Goal: Task Accomplishment & Management: Manage account settings

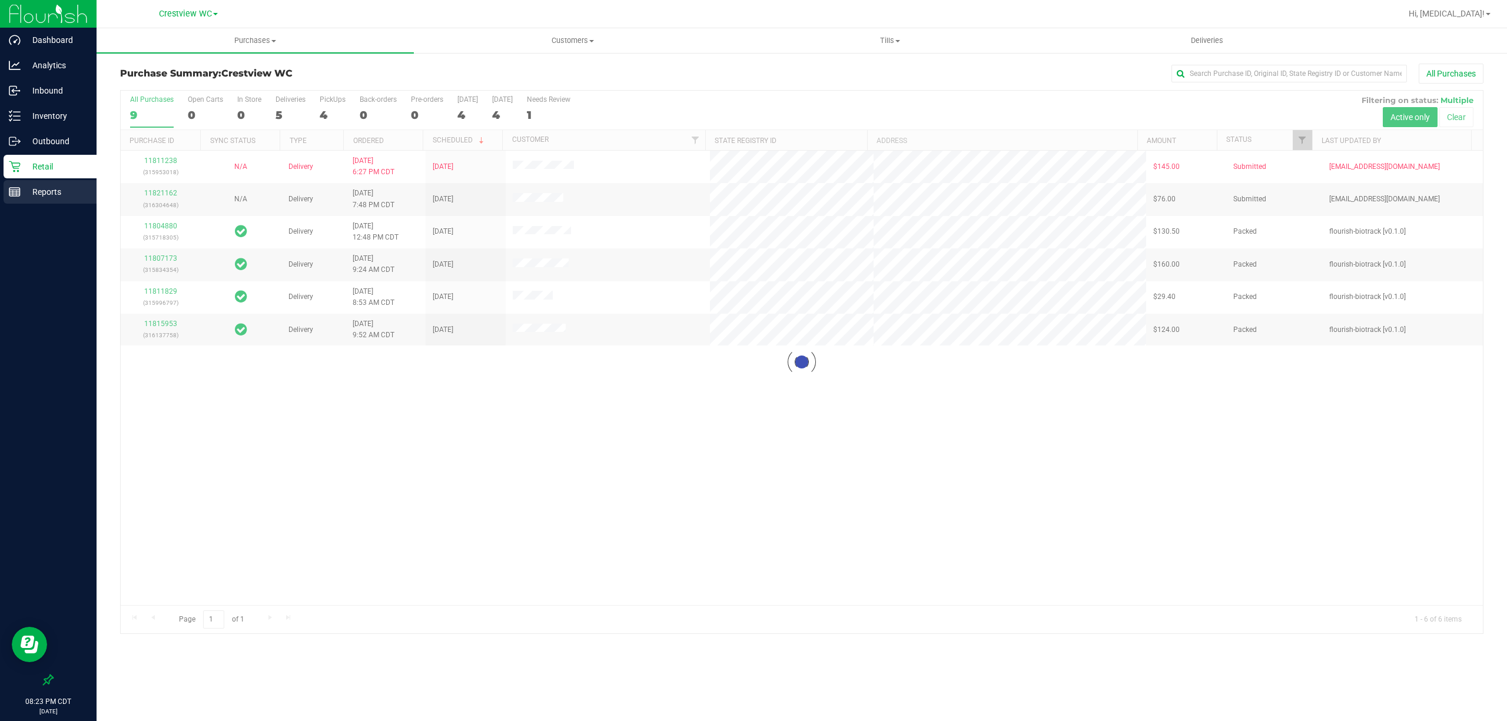
click at [48, 188] on p "Reports" at bounding box center [56, 192] width 71 height 14
click at [16, 194] on line at bounding box center [16, 193] width 0 height 6
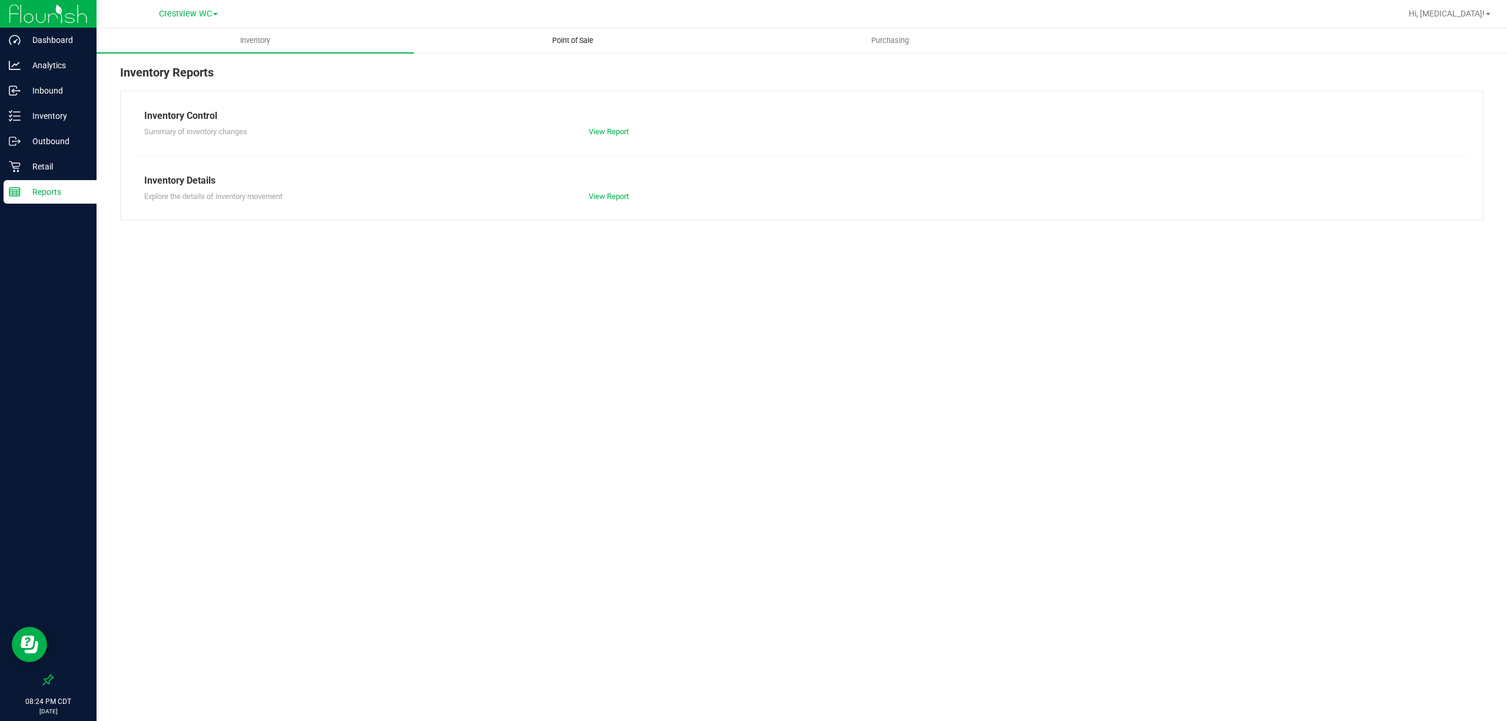
click at [573, 45] on span "Point of Sale" at bounding box center [572, 40] width 73 height 11
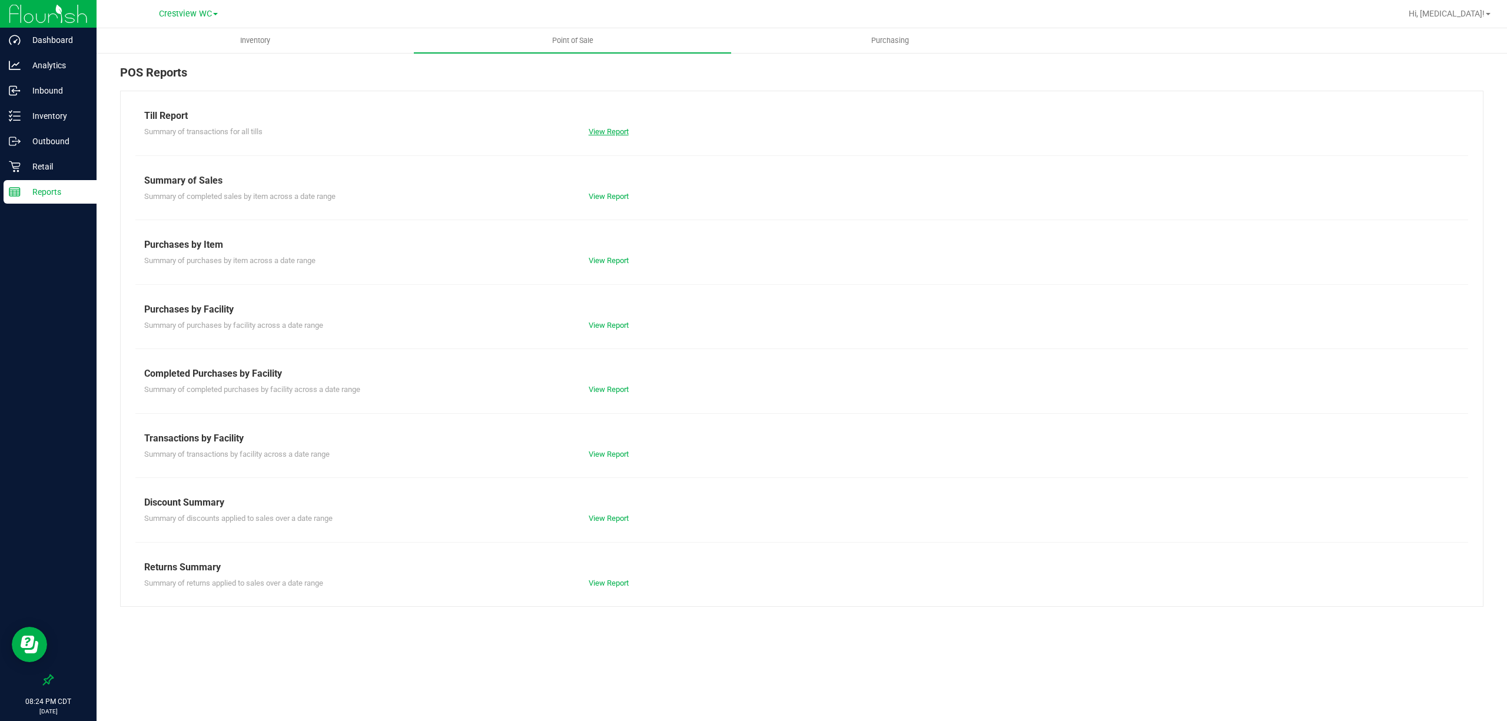
click at [610, 132] on link "View Report" at bounding box center [609, 131] width 40 height 9
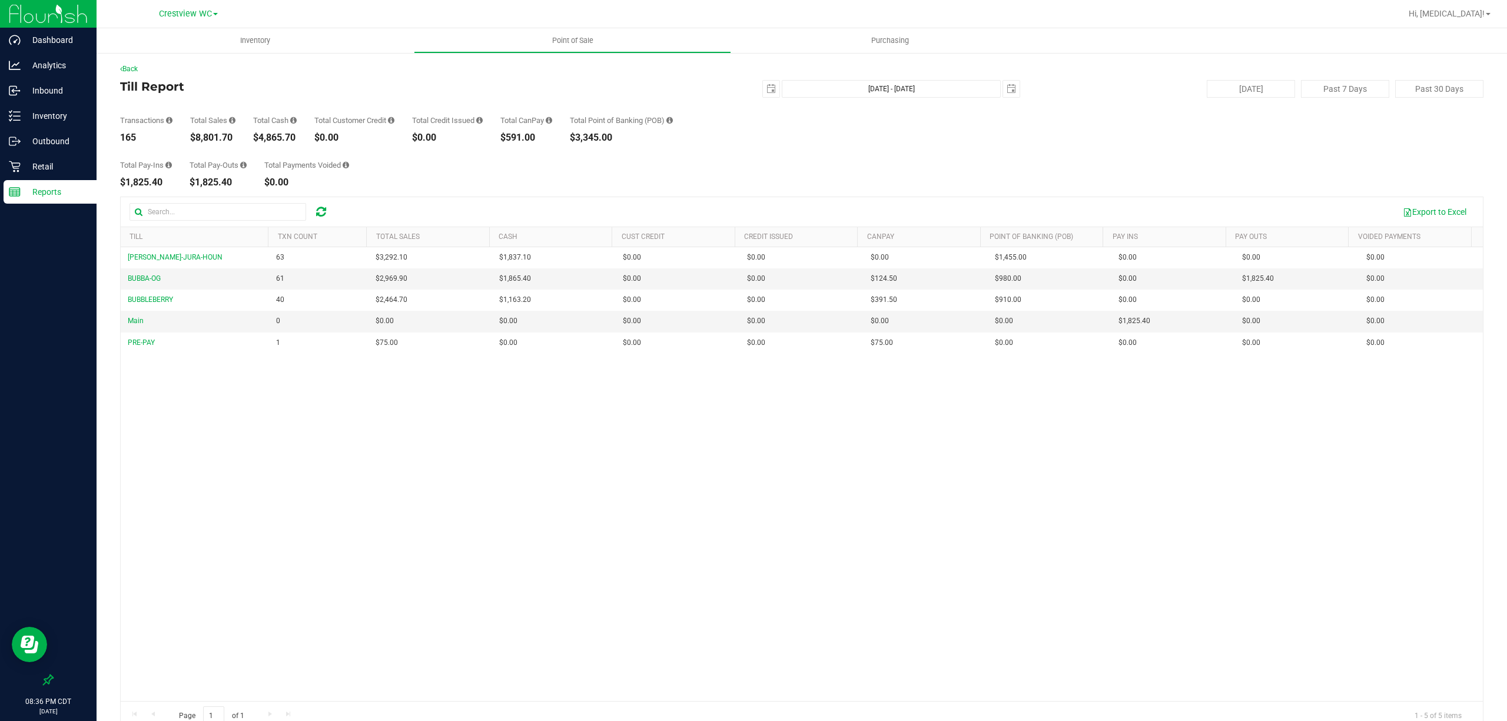
click at [47, 193] on p "Reports" at bounding box center [56, 192] width 71 height 14
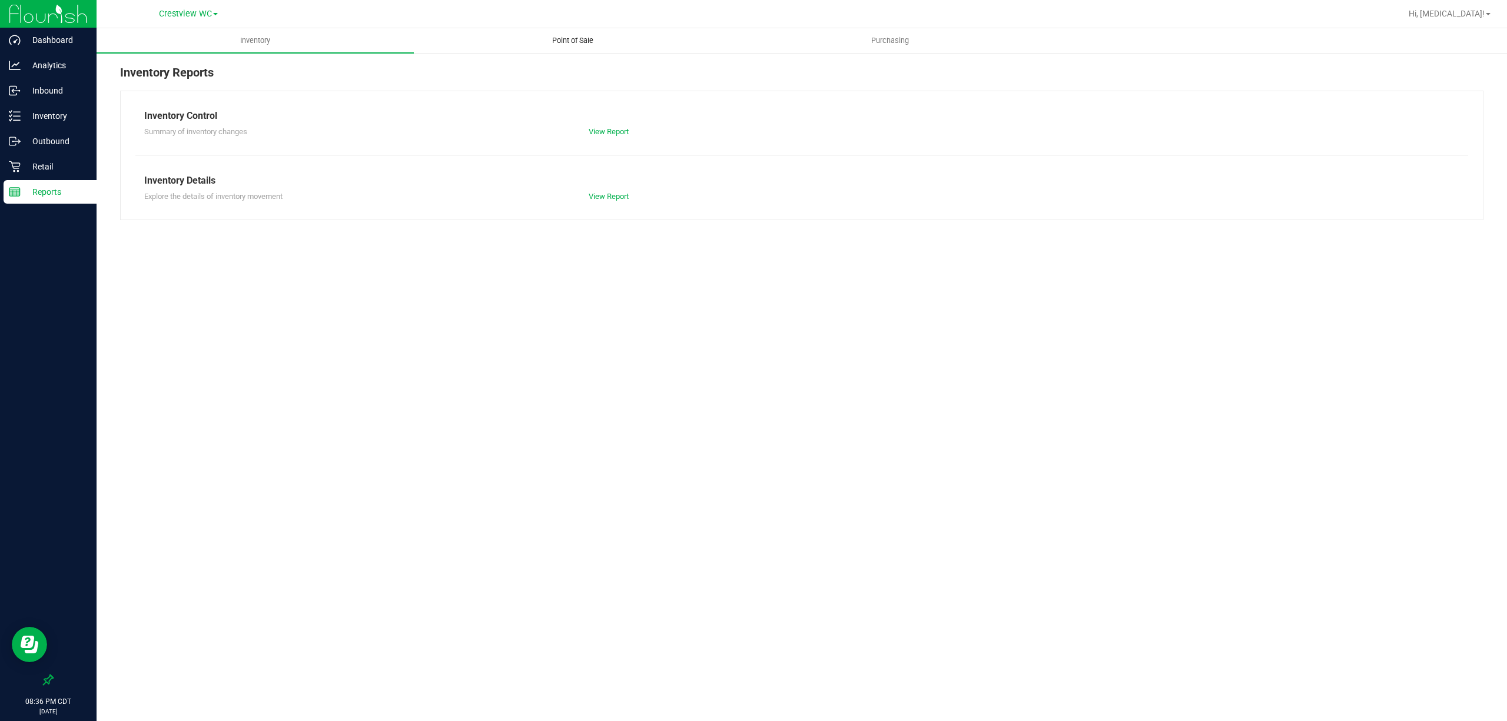
click at [574, 45] on span "Point of Sale" at bounding box center [572, 40] width 73 height 11
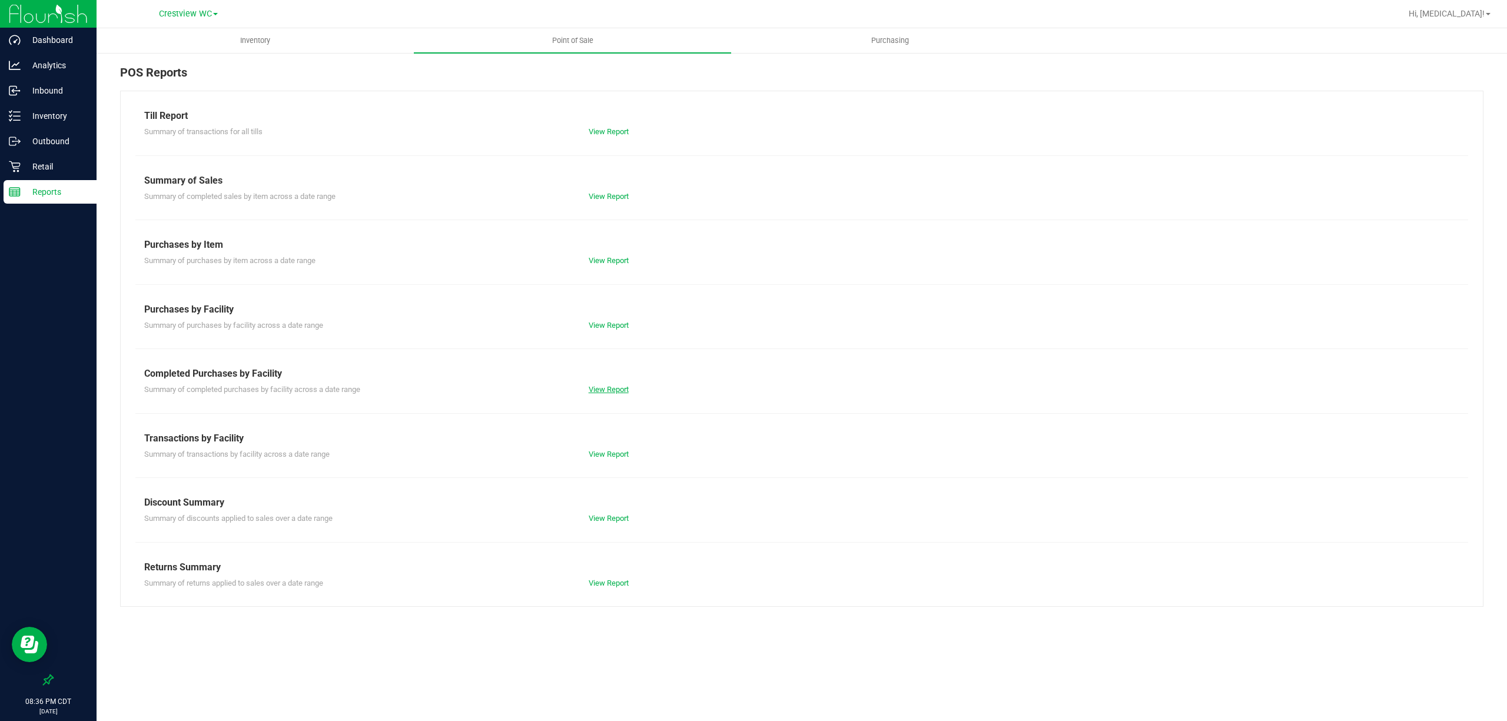
click at [632, 390] on div "View Report" at bounding box center [691, 390] width 222 height 12
click at [626, 390] on link "View Report" at bounding box center [609, 389] width 40 height 9
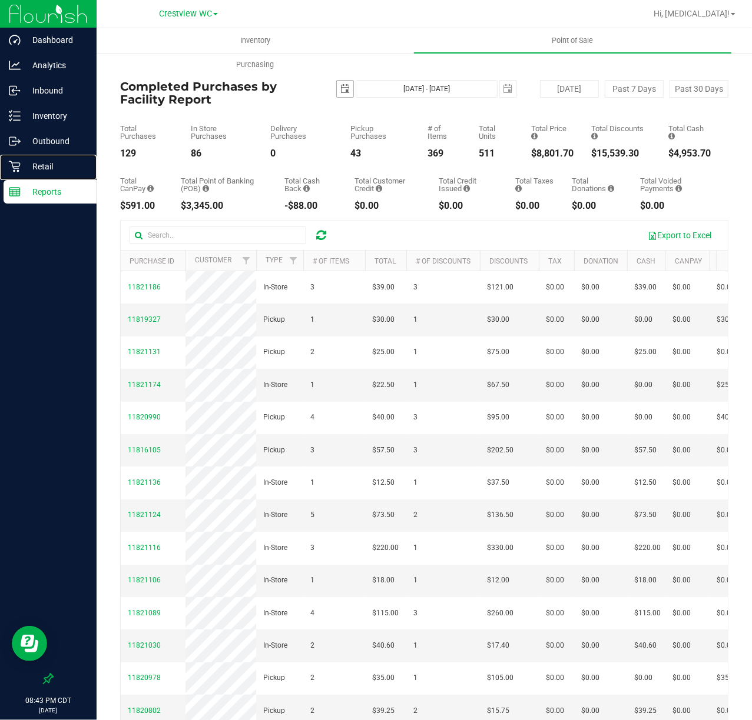
click at [341, 85] on span "select" at bounding box center [344, 88] width 9 height 9
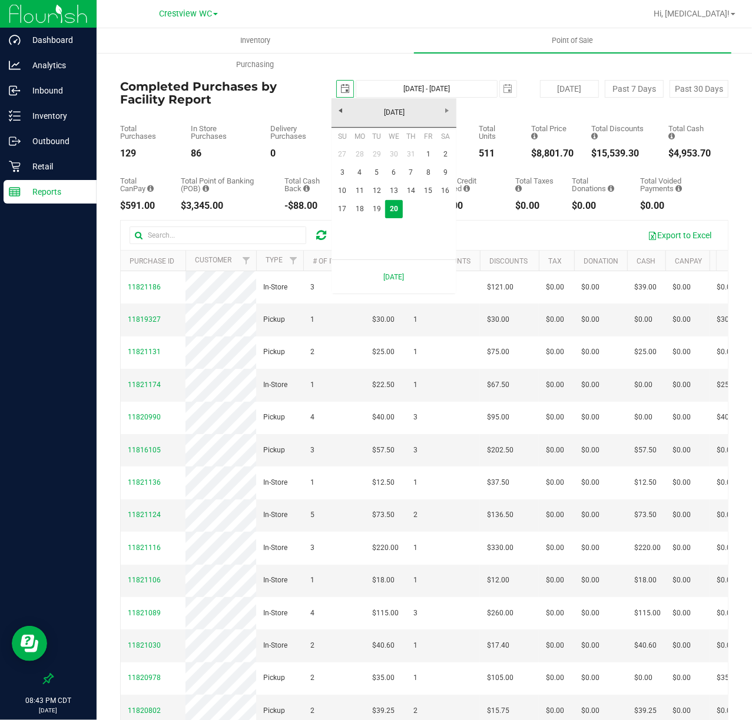
scroll to position [0, 29]
click at [363, 210] on link "18" at bounding box center [359, 209] width 17 height 18
type input "[DATE]"
type input "[DATE] - [DATE]"
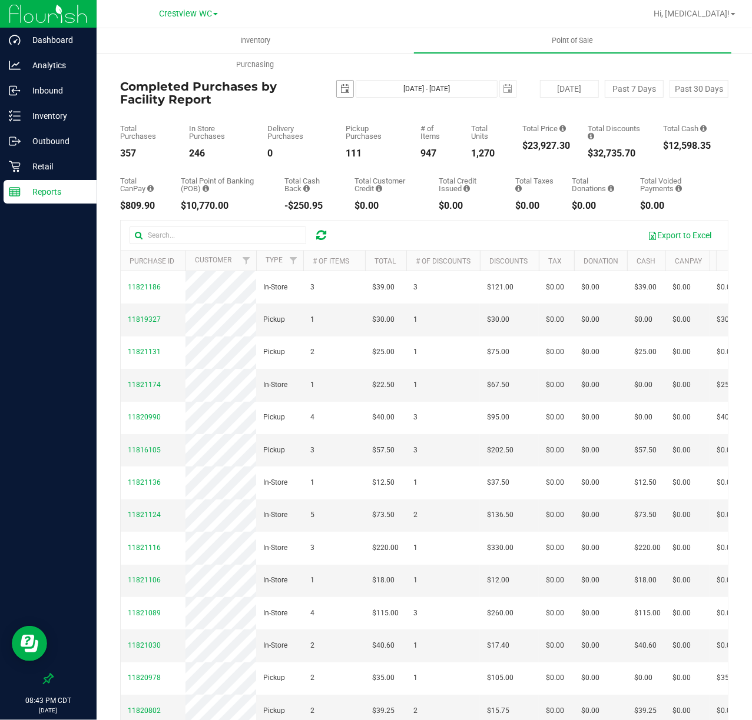
click at [342, 86] on span "select" at bounding box center [344, 88] width 9 height 9
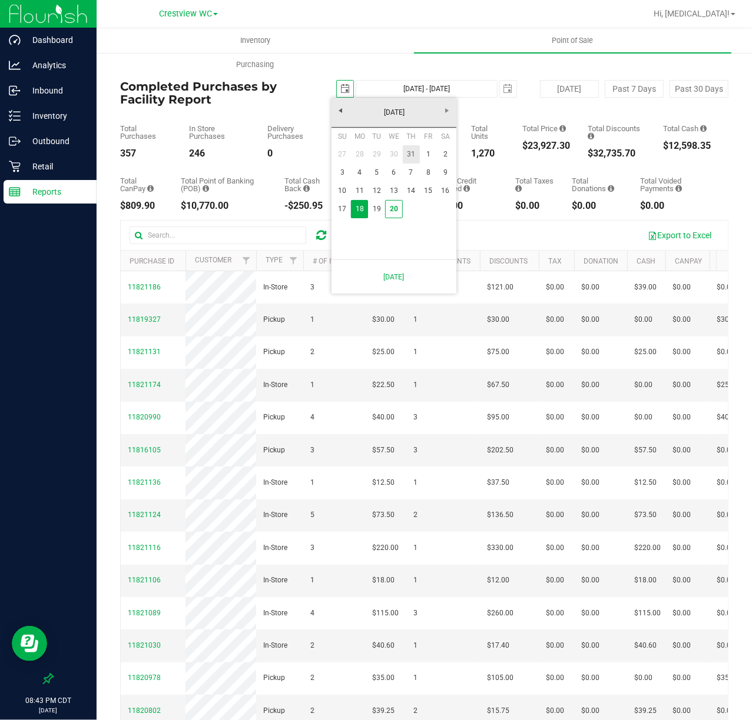
click at [418, 151] on link "31" at bounding box center [411, 154] width 17 height 18
type input "[DATE]"
type input "[DATE] - [DATE]"
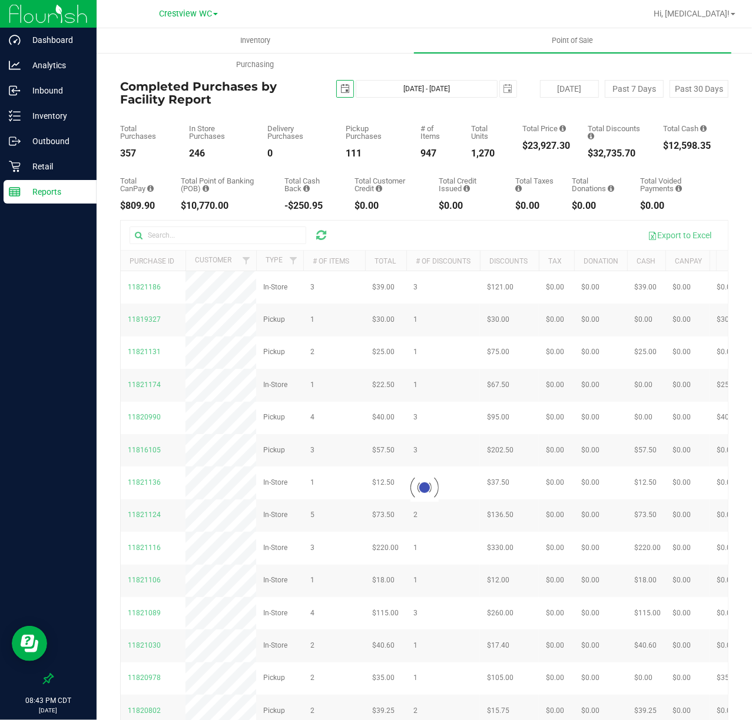
click at [340, 89] on span "select" at bounding box center [344, 88] width 9 height 9
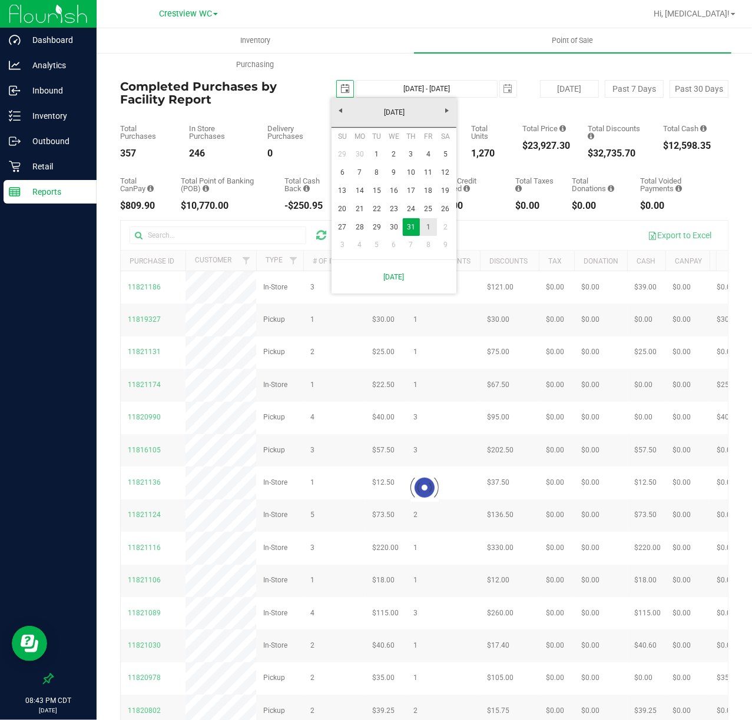
click at [423, 224] on link "1" at bounding box center [428, 227] width 17 height 18
type input "[DATE]"
type input "[DATE] - [DATE]"
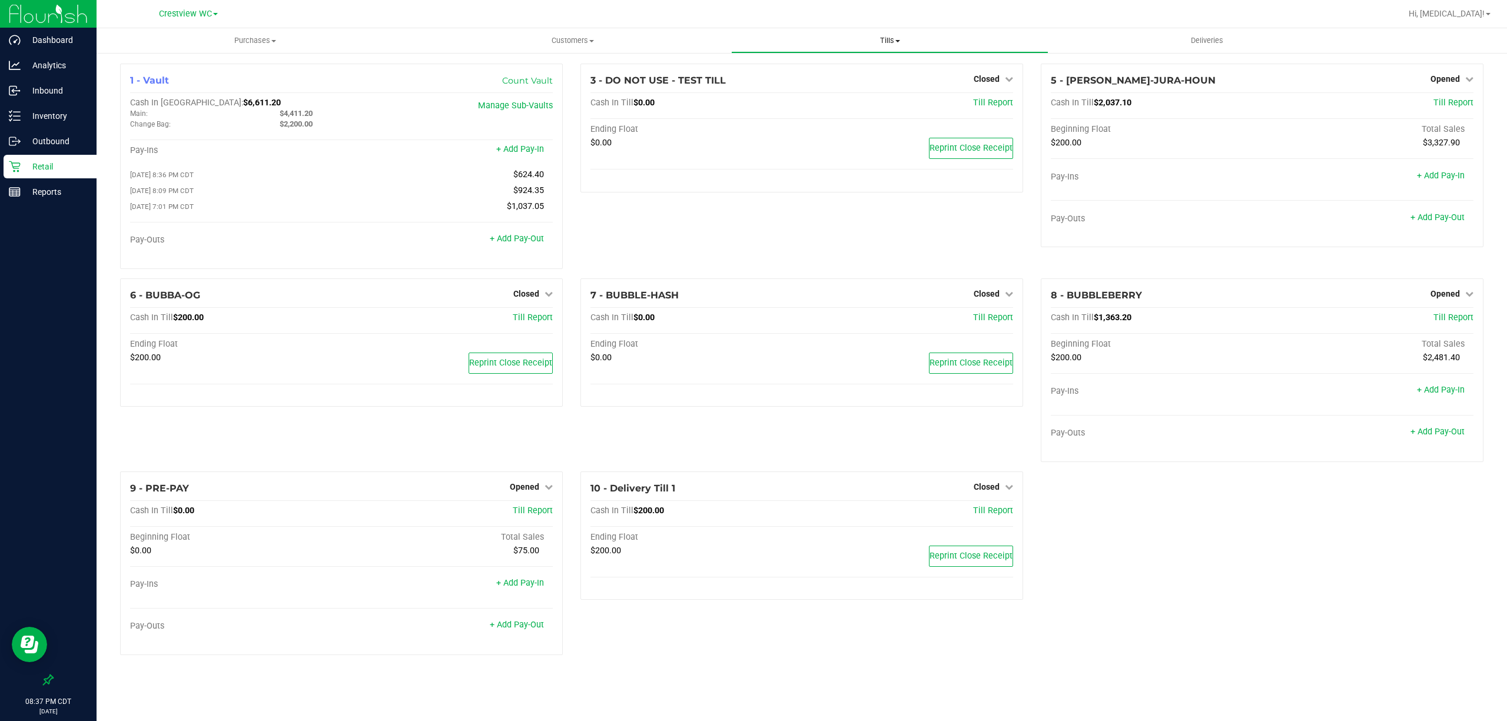
click at [891, 44] on span "Tills" at bounding box center [890, 40] width 316 height 11
click at [648, 251] on div "3 - DO NOT USE - TEST TILL Closed Open Till Cash In Till $0.00 Till Report Endi…" at bounding box center [801, 171] width 460 height 215
click at [538, 489] on span "Opened" at bounding box center [524, 486] width 29 height 9
click at [538, 516] on link "Close Till" at bounding box center [526, 510] width 32 height 9
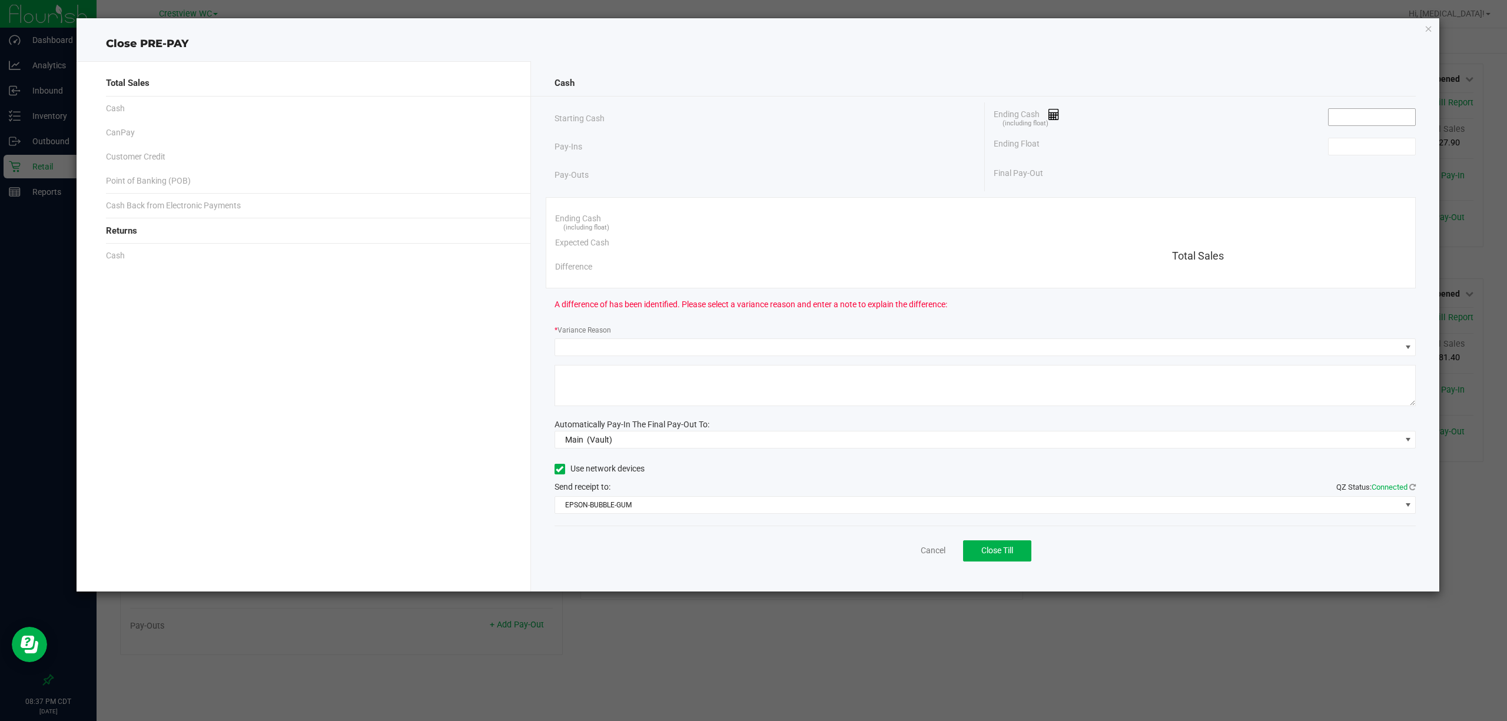
click at [1335, 121] on input at bounding box center [1371, 117] width 87 height 16
type input "$0.00"
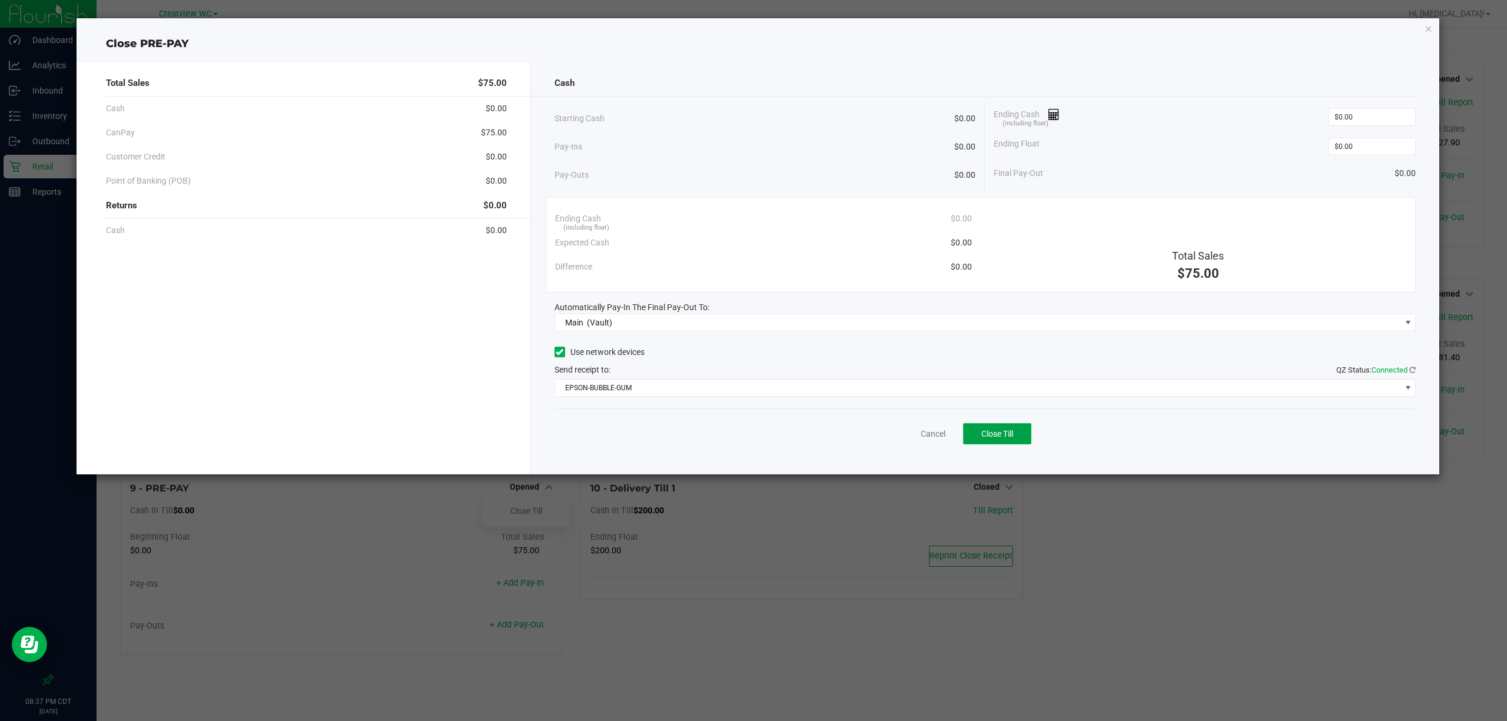
click at [1005, 443] on button "Close Till" at bounding box center [997, 433] width 68 height 21
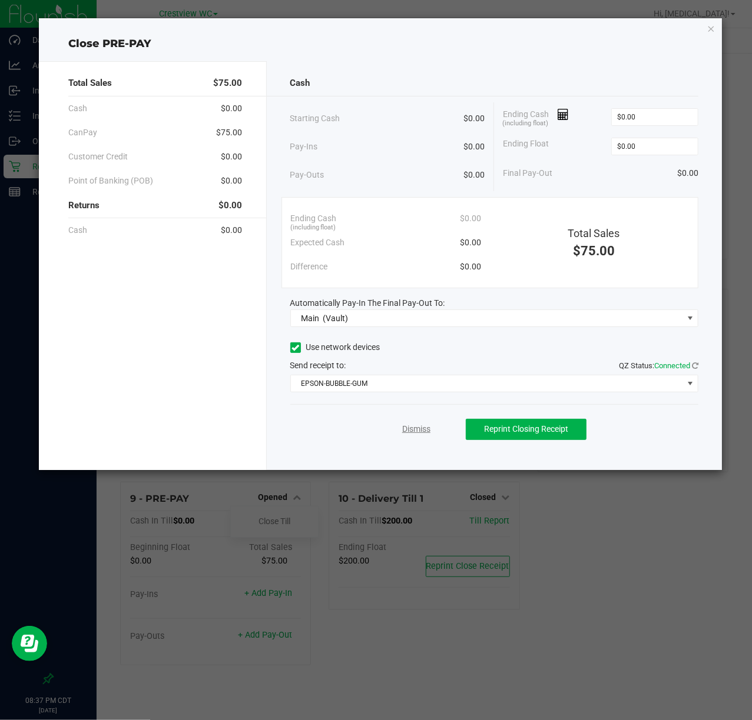
click at [419, 426] on link "Dismiss" at bounding box center [416, 429] width 28 height 12
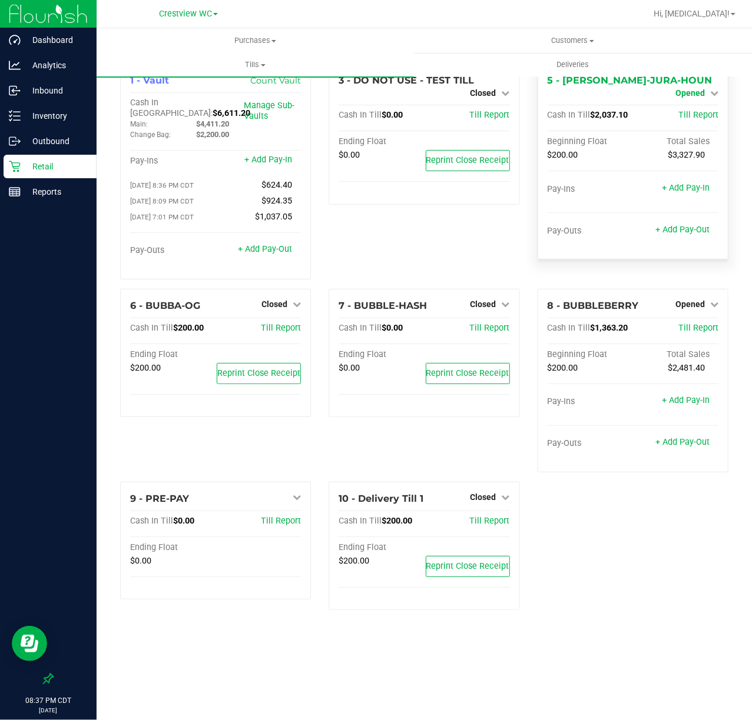
click at [705, 88] on link "Opened" at bounding box center [696, 92] width 43 height 9
click at [699, 105] on link "Close Till" at bounding box center [691, 103] width 32 height 9
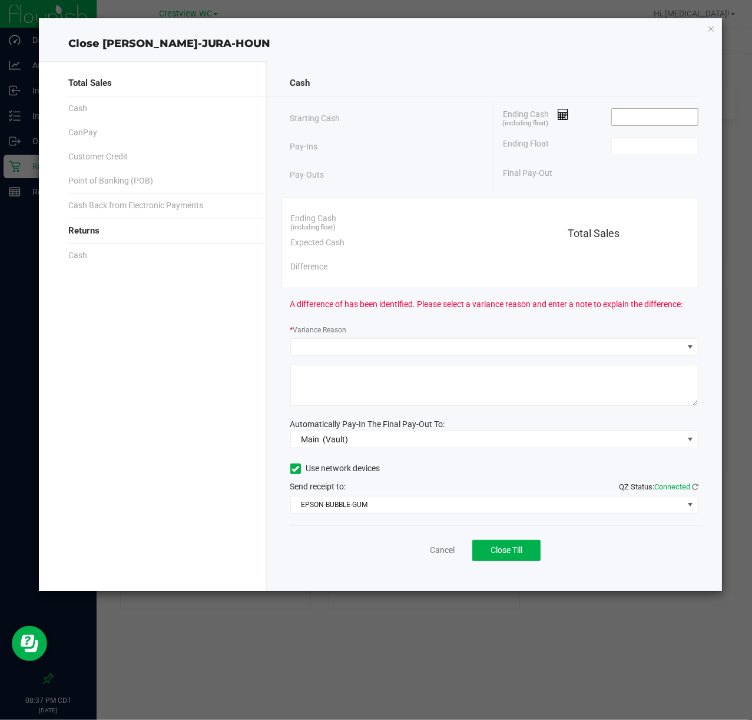
click at [660, 111] on input at bounding box center [655, 117] width 87 height 16
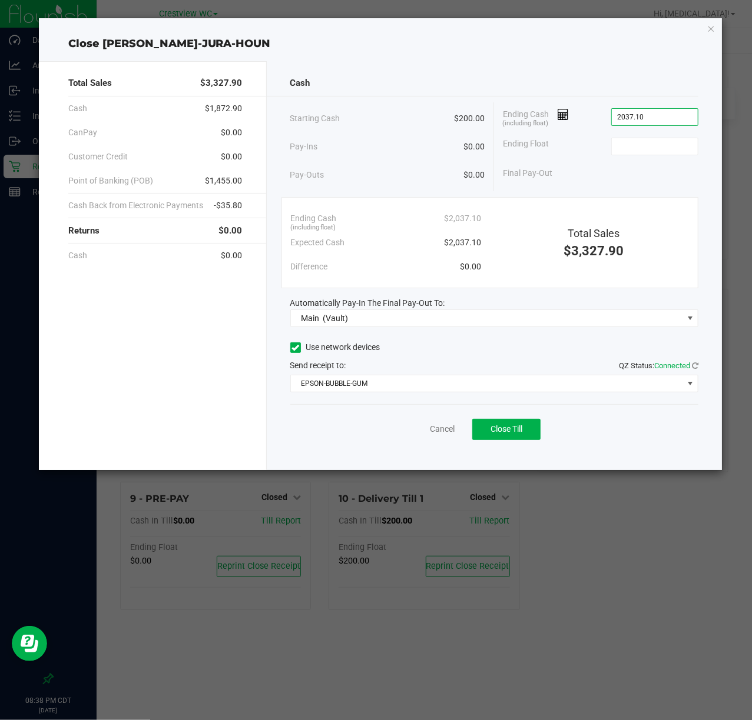
type input "$2,037.10"
type input "$200.00"
click at [509, 422] on button "Close Till" at bounding box center [506, 429] width 68 height 21
click at [419, 432] on link "Dismiss" at bounding box center [416, 429] width 28 height 12
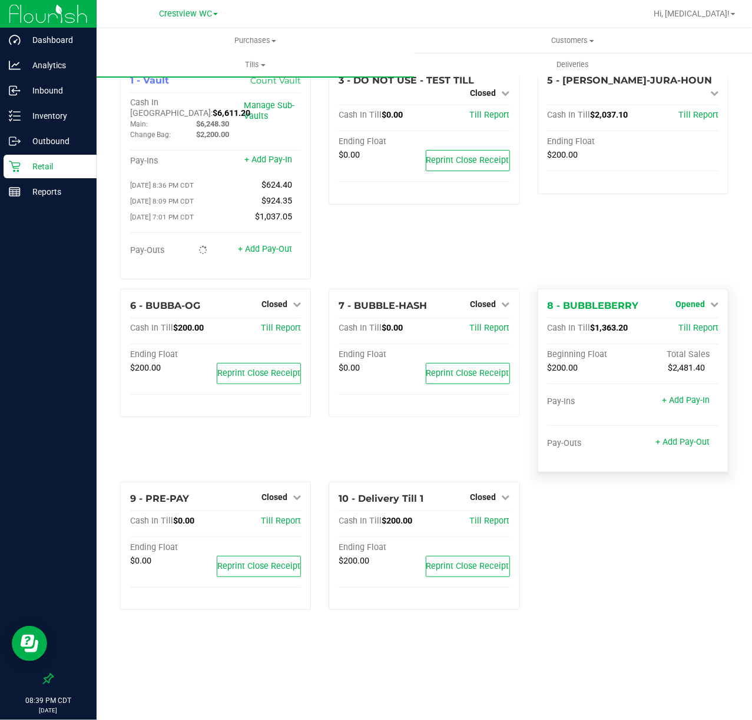
click at [706, 300] on link "Opened" at bounding box center [696, 304] width 43 height 9
click at [693, 324] on link "Close Till" at bounding box center [691, 328] width 32 height 9
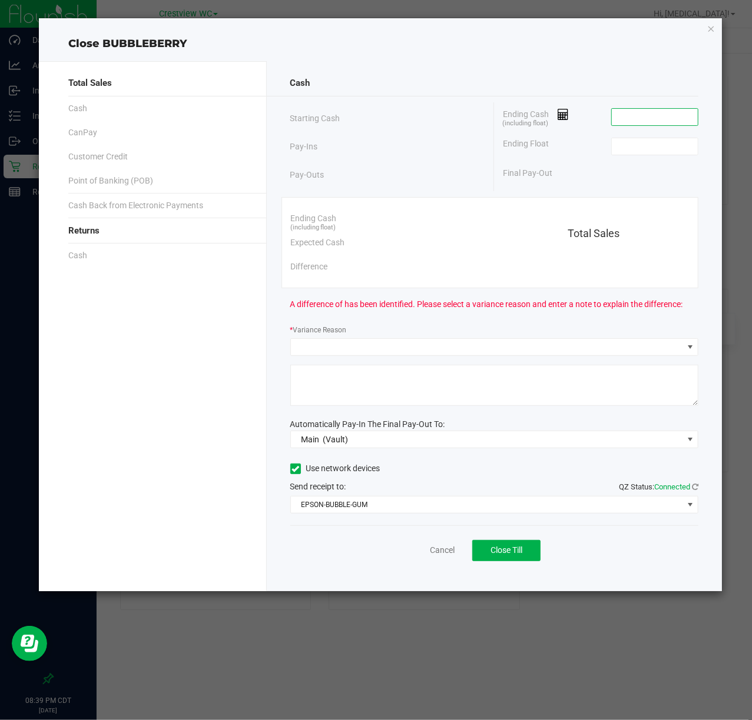
click at [626, 118] on input at bounding box center [655, 117] width 87 height 16
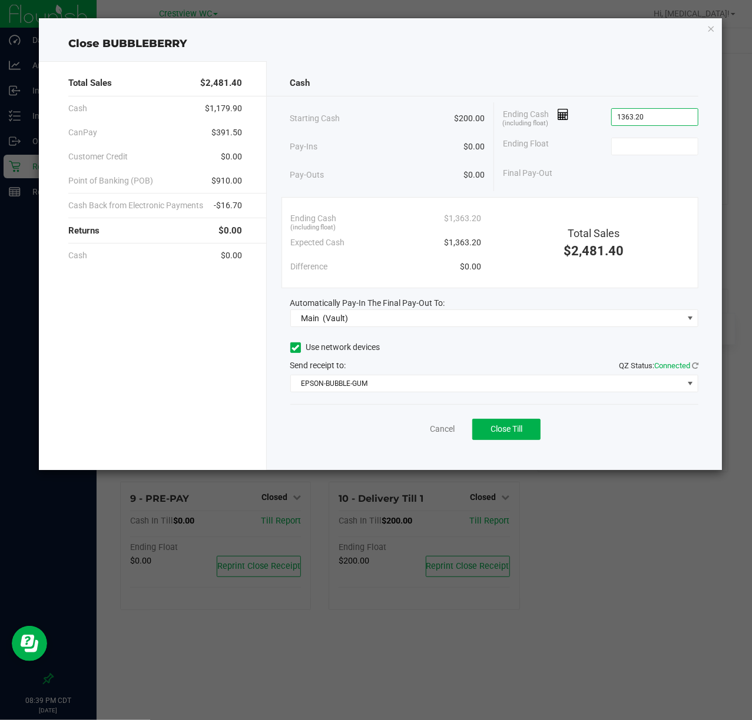
type input "$1,363.20"
click at [511, 438] on button "Close Till" at bounding box center [506, 429] width 68 height 21
type input "$200.00"
click at [424, 431] on link "Dismiss" at bounding box center [416, 429] width 28 height 12
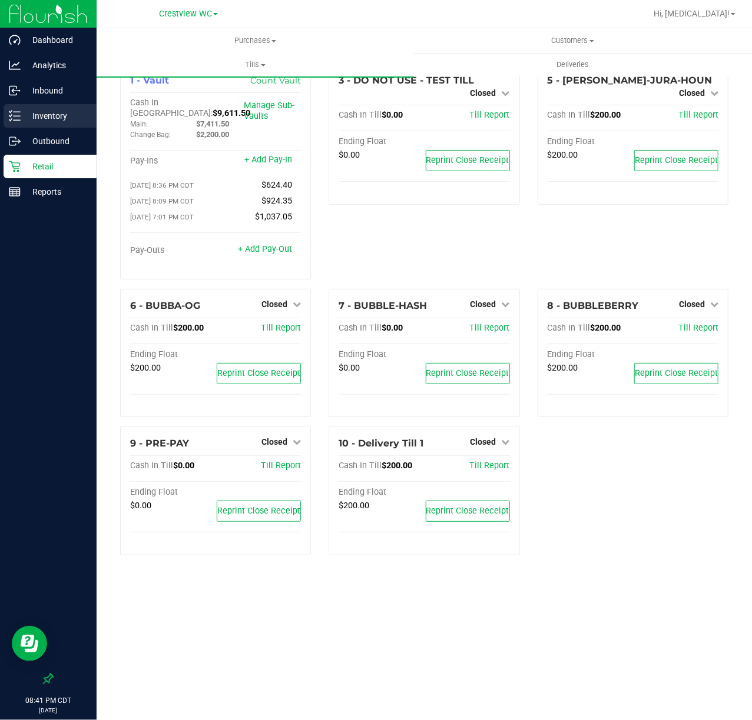
click at [17, 116] on line at bounding box center [17, 116] width 6 height 0
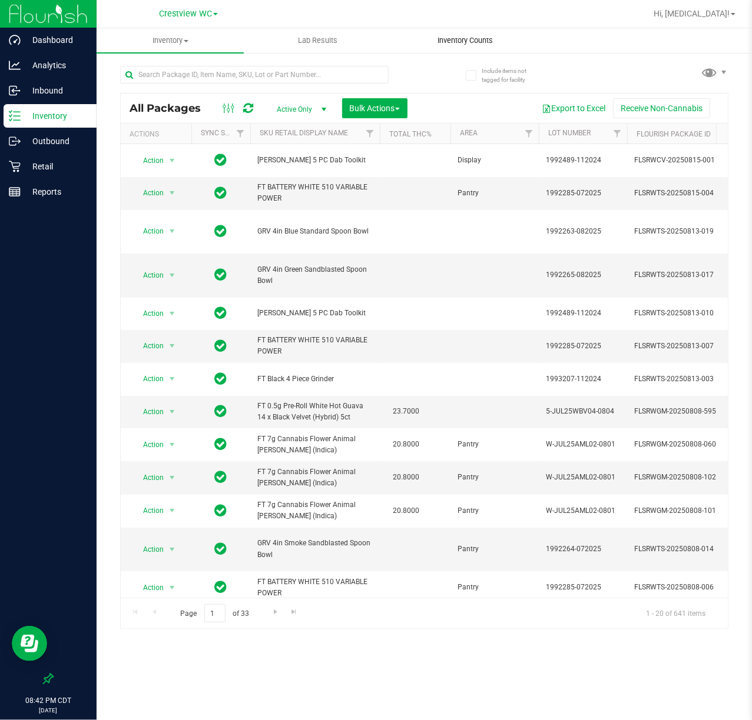
click at [469, 38] on span "Inventory Counts" at bounding box center [464, 40] width 87 height 11
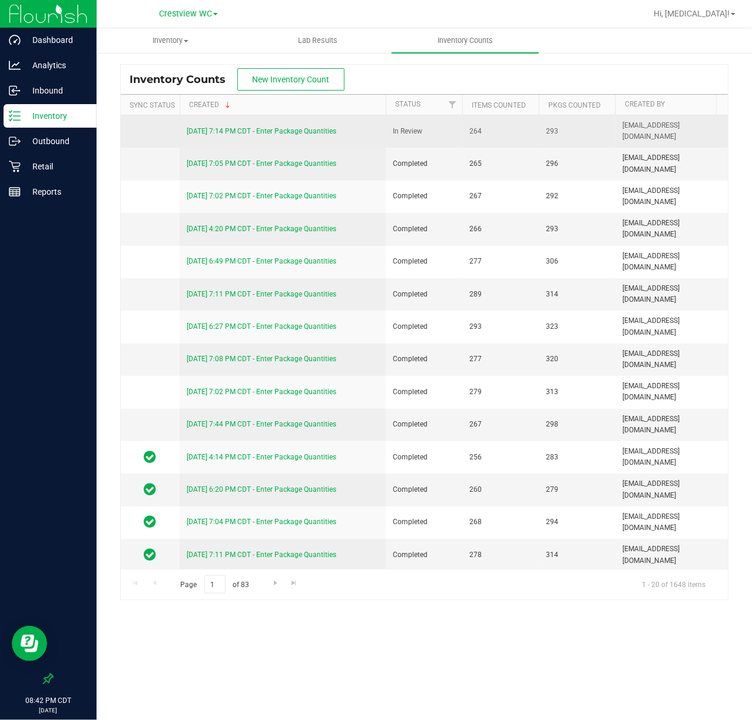
click at [283, 129] on link "8/20/25 7:14 PM CDT - Enter Package Quantities" at bounding box center [261, 131] width 149 height 8
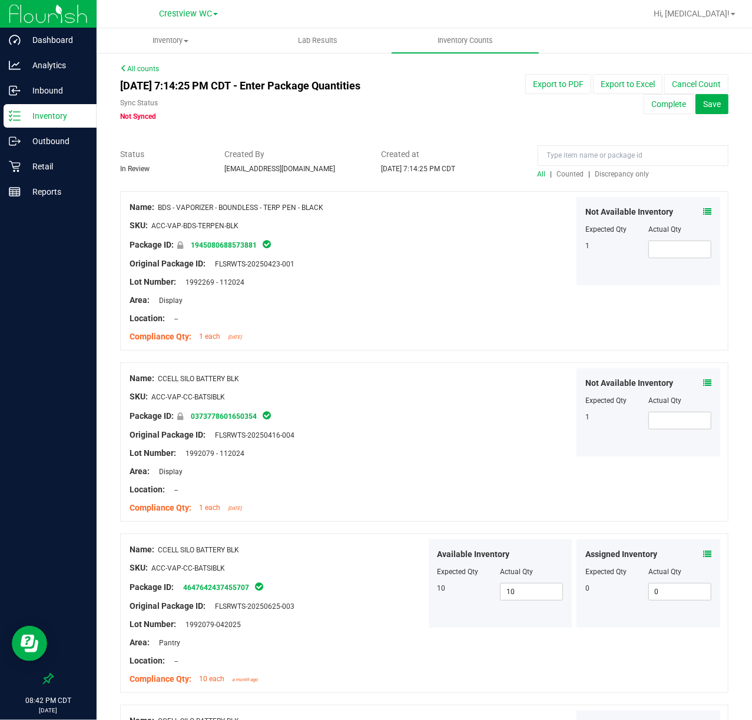
click at [624, 172] on span "Discrepancy only" at bounding box center [622, 174] width 54 height 8
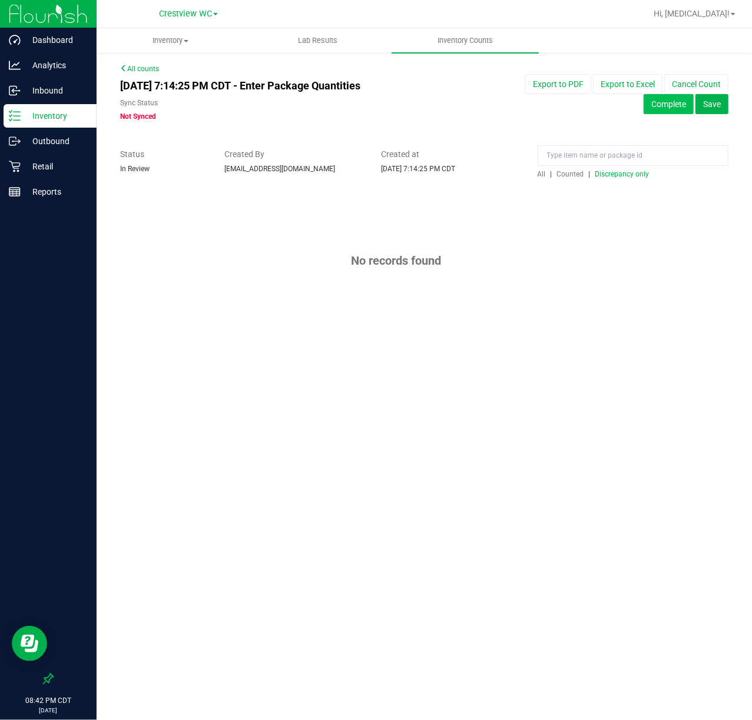
click at [660, 109] on button "Complete" at bounding box center [668, 104] width 50 height 20
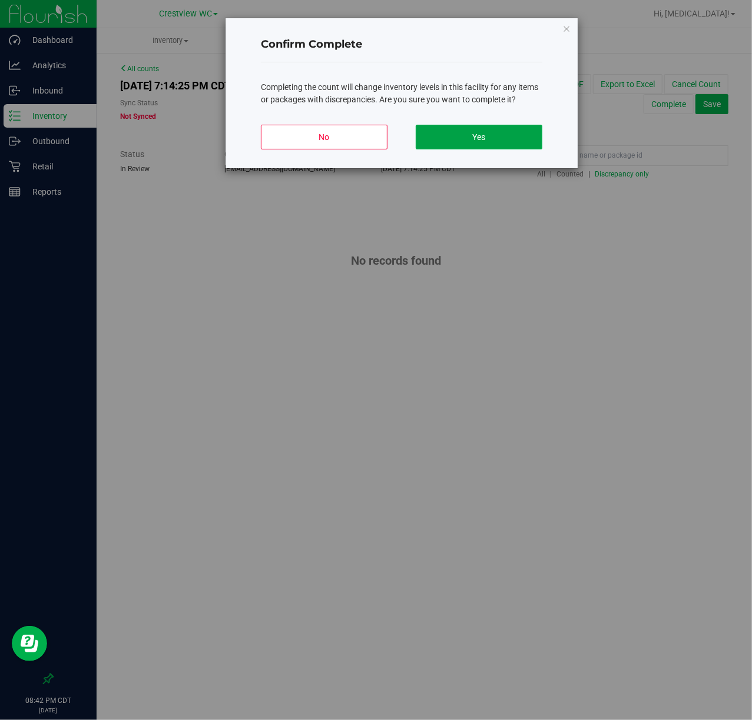
click at [478, 139] on button "Yes" at bounding box center [479, 137] width 127 height 25
